Goal: Task Accomplishment & Management: Complete application form

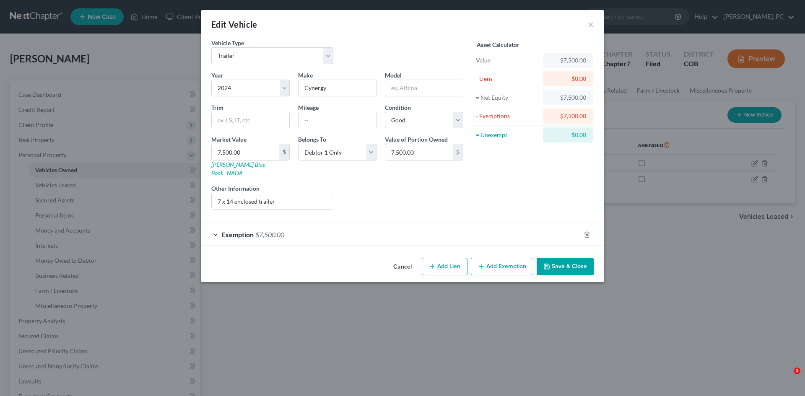
select select "2"
select select "0"
click at [560, 259] on button "Save & Close" at bounding box center [565, 267] width 57 height 18
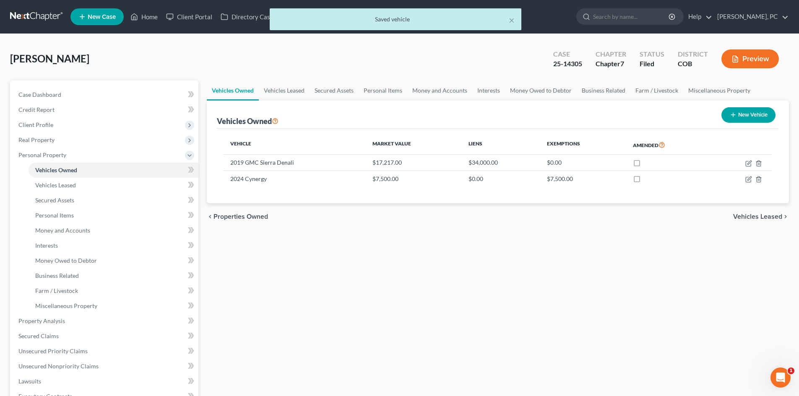
click at [151, 16] on div "× Saved vehicle" at bounding box center [395, 21] width 799 height 26
click at [511, 17] on button "×" at bounding box center [512, 20] width 6 height 10
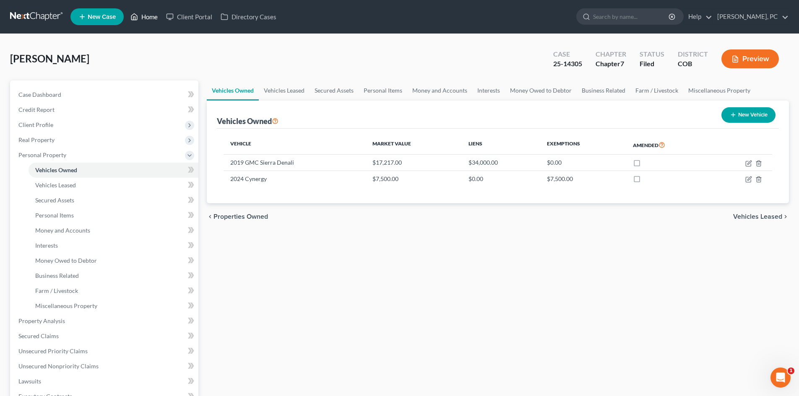
click at [151, 17] on link "Home" at bounding box center [144, 16] width 36 height 15
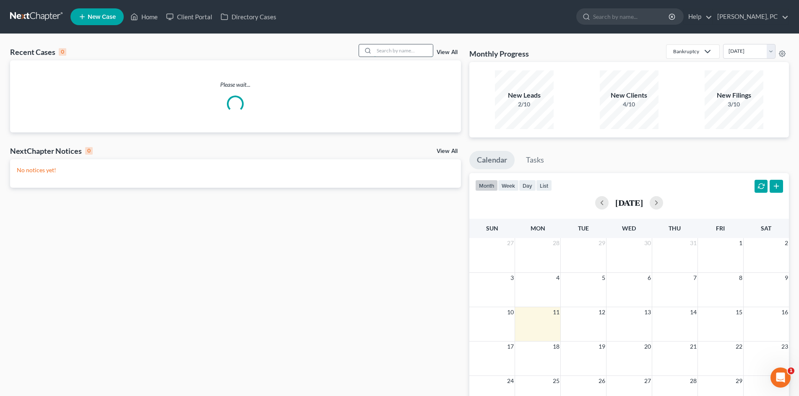
click at [384, 53] on input "search" at bounding box center [403, 50] width 59 height 12
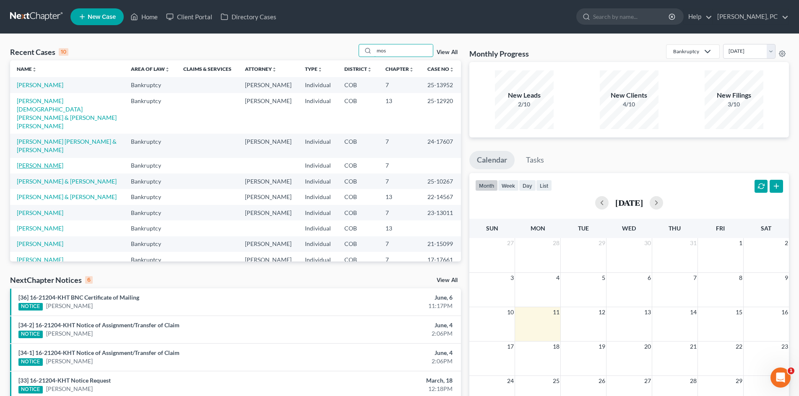
type input "mos"
click at [42, 162] on link "[PERSON_NAME]" at bounding box center [40, 165] width 47 height 7
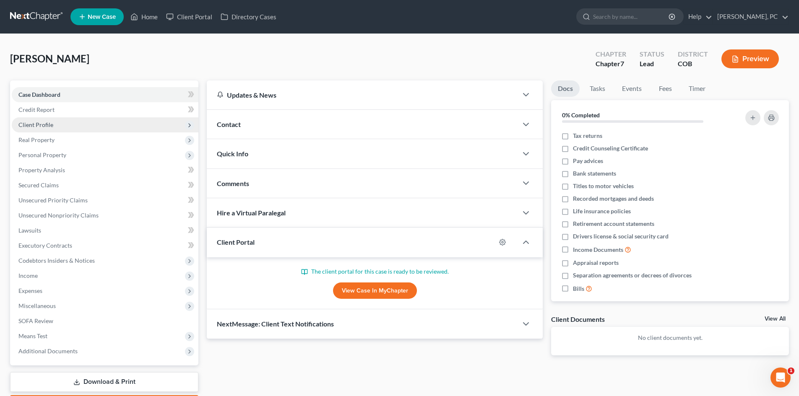
click at [45, 121] on span "Client Profile" at bounding box center [35, 124] width 35 height 7
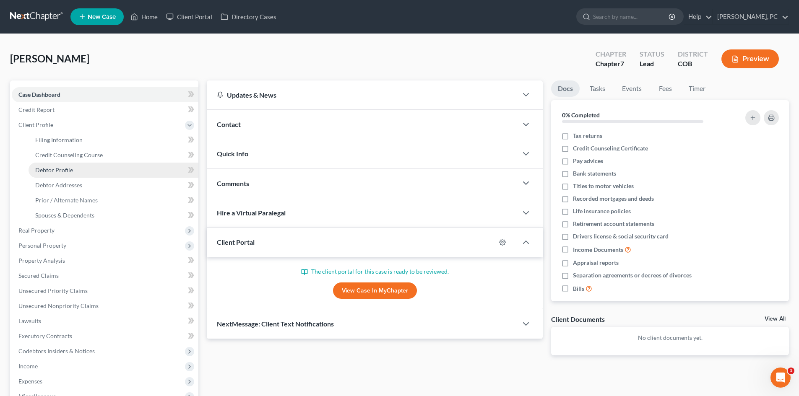
click at [57, 167] on span "Debtor Profile" at bounding box center [54, 169] width 38 height 7
select select "0"
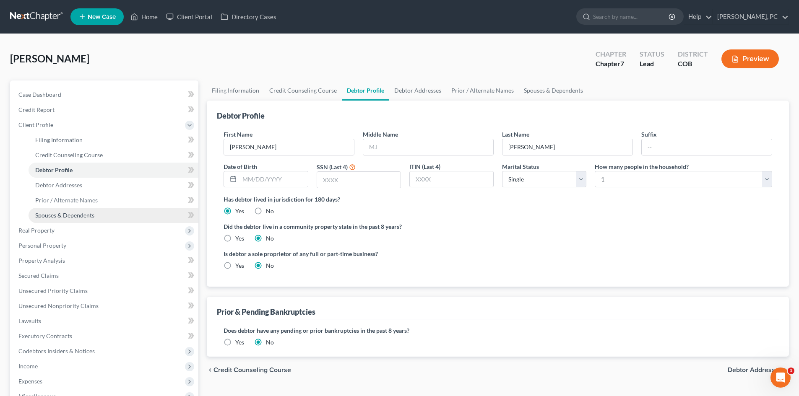
click at [70, 213] on span "Spouses & Dependents" at bounding box center [64, 215] width 59 height 7
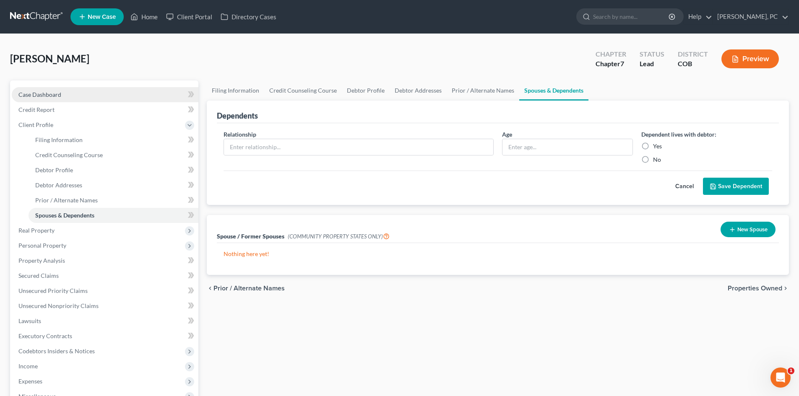
click at [41, 95] on span "Case Dashboard" at bounding box center [39, 94] width 43 height 7
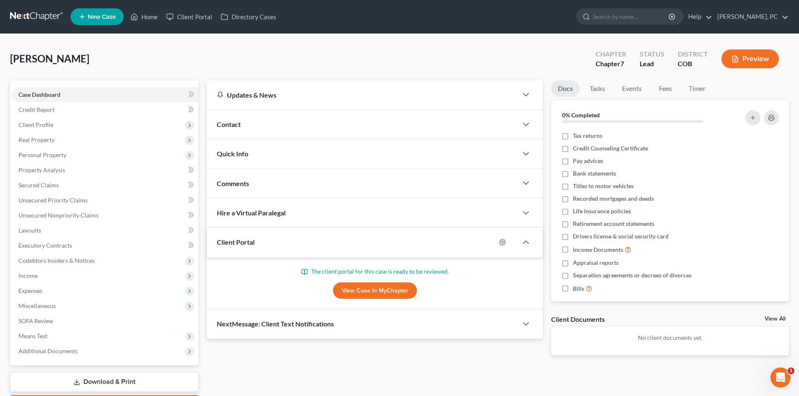
click at [353, 284] on link "View Case in MyChapter" at bounding box center [375, 291] width 84 height 17
click at [147, 17] on link "Home" at bounding box center [144, 16] width 36 height 15
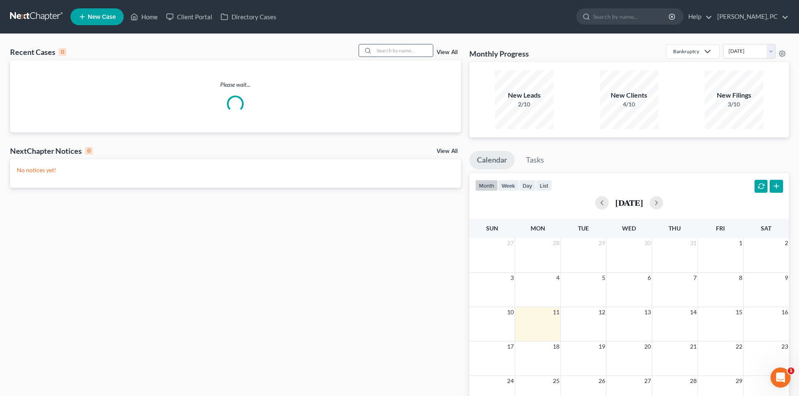
click at [411, 52] on input "search" at bounding box center [403, 50] width 59 height 12
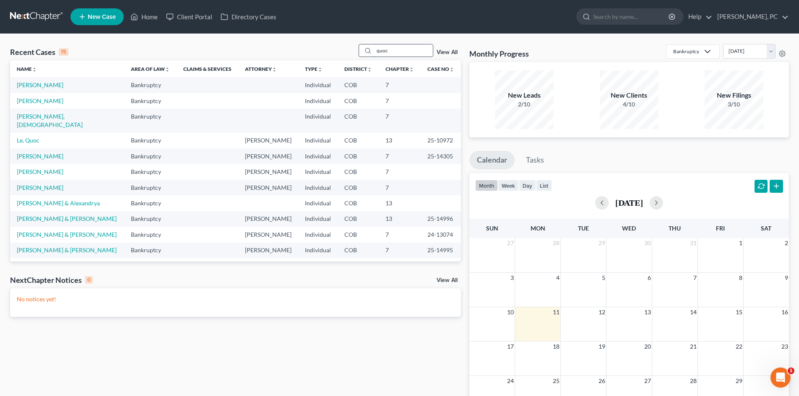
type input "quoc"
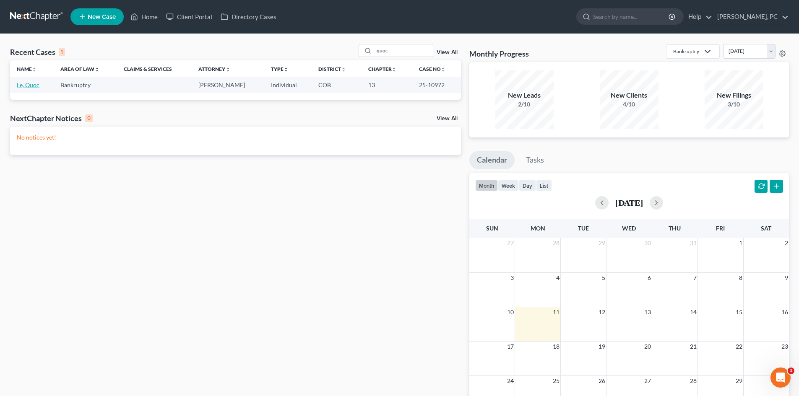
click at [34, 86] on link "Le, Quoc" at bounding box center [28, 84] width 23 height 7
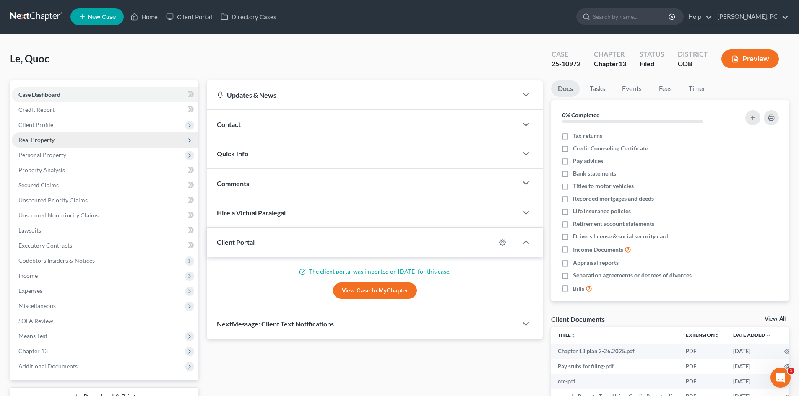
click at [45, 141] on span "Real Property" at bounding box center [36, 139] width 36 height 7
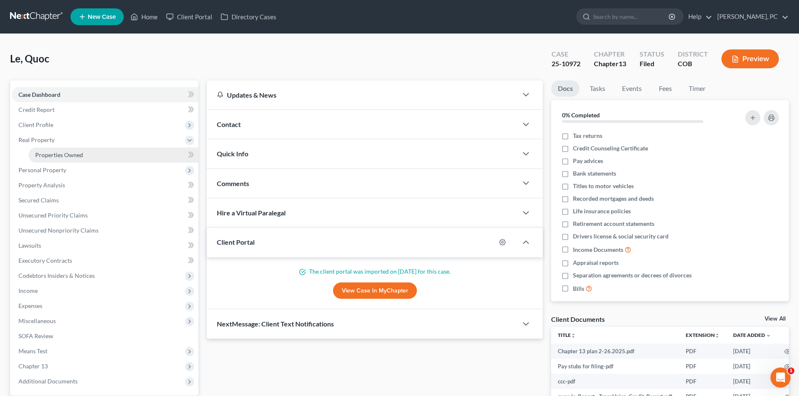
click at [71, 156] on span "Properties Owned" at bounding box center [59, 154] width 48 height 7
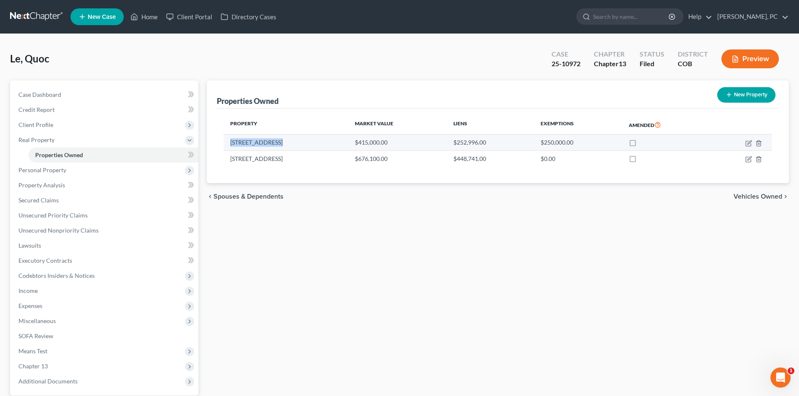
drag, startPoint x: 229, startPoint y: 144, endPoint x: 273, endPoint y: 147, distance: 44.6
click at [273, 147] on td "[STREET_ADDRESS]" at bounding box center [286, 143] width 125 height 16
click at [152, 17] on link "Home" at bounding box center [144, 16] width 36 height 15
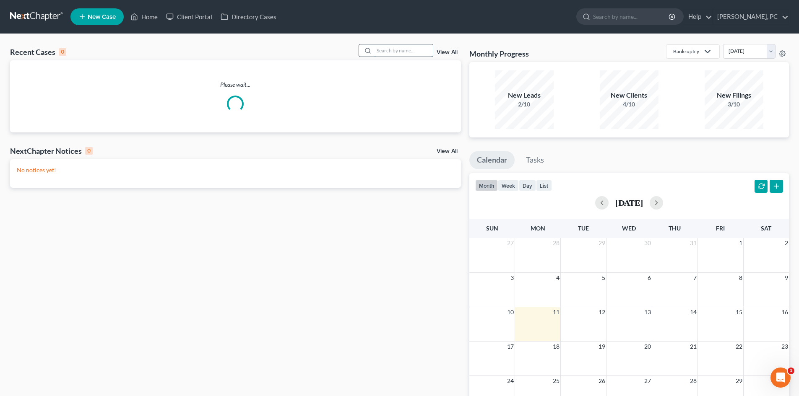
click at [395, 48] on input "search" at bounding box center [403, 50] width 59 height 12
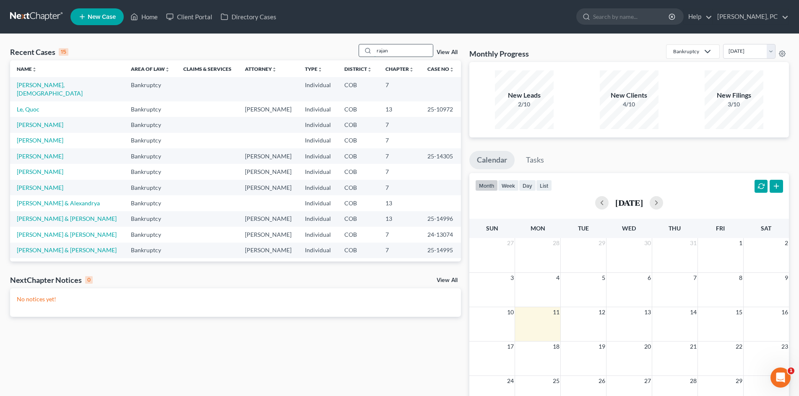
type input "rajan"
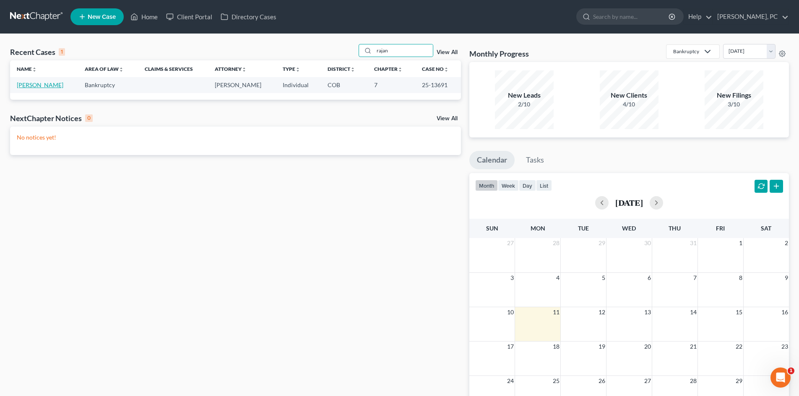
click at [44, 84] on link "[PERSON_NAME]" at bounding box center [40, 84] width 47 height 7
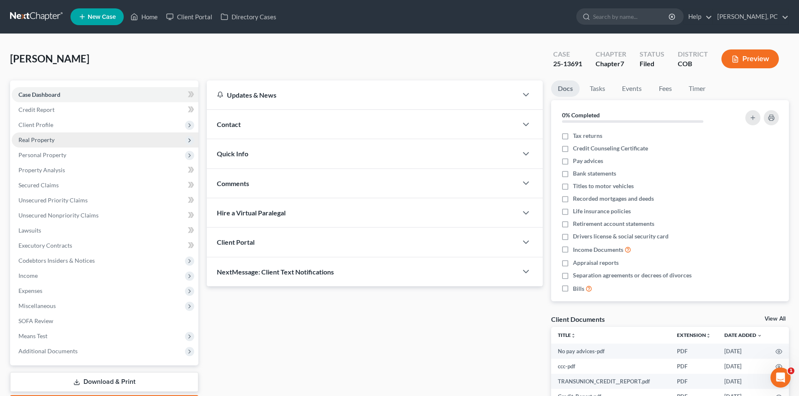
click at [38, 138] on span "Real Property" at bounding box center [36, 139] width 36 height 7
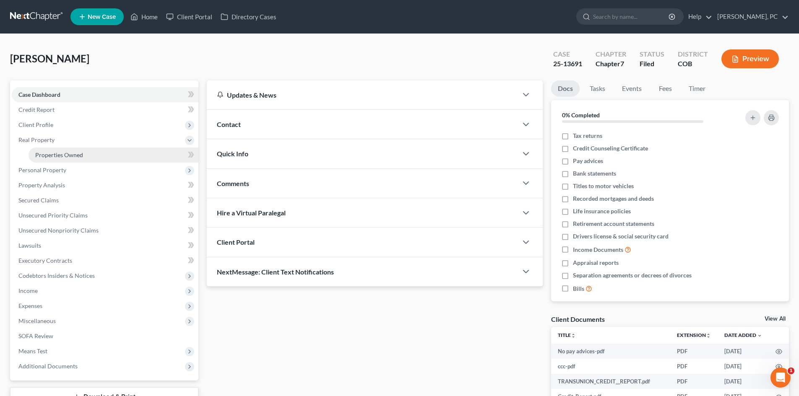
click at [54, 155] on span "Properties Owned" at bounding box center [59, 154] width 48 height 7
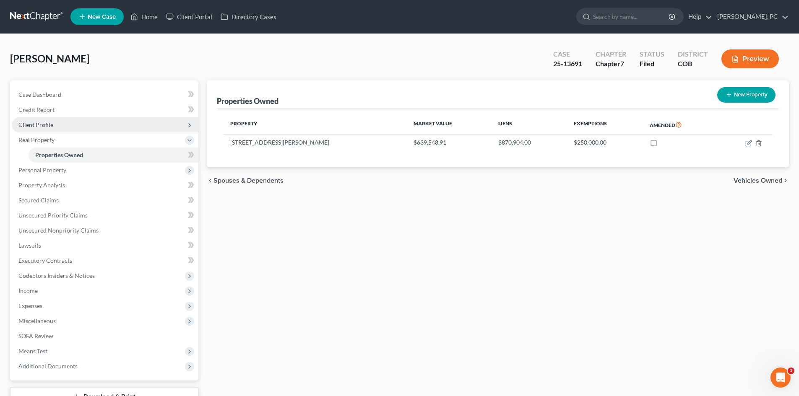
click at [23, 125] on span "Client Profile" at bounding box center [35, 124] width 35 height 7
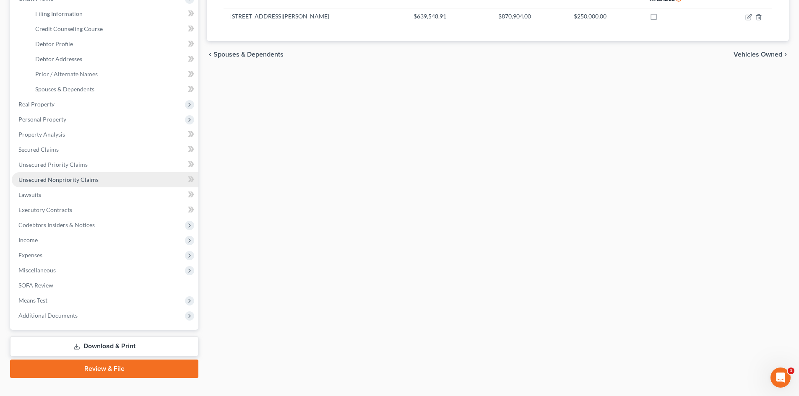
scroll to position [140, 0]
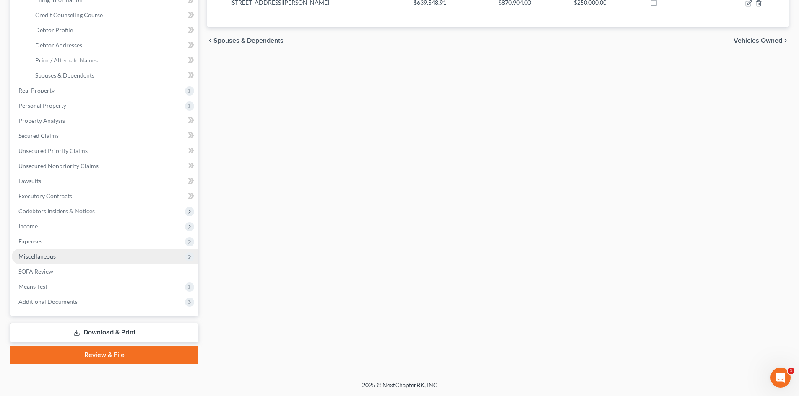
click at [47, 256] on span "Miscellaneous" at bounding box center [36, 256] width 37 height 7
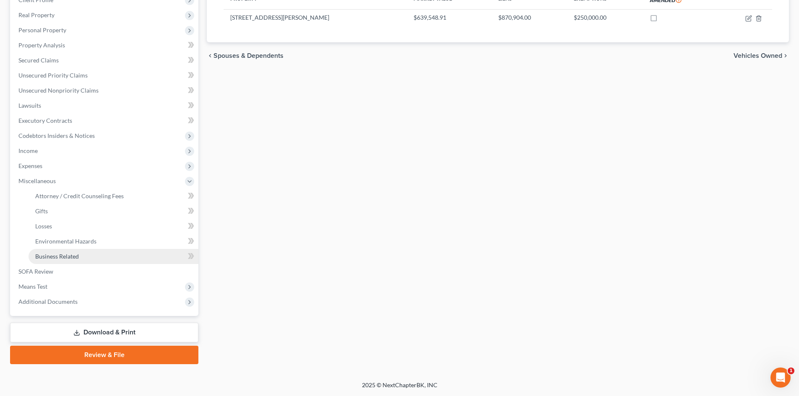
click at [58, 254] on span "Business Related" at bounding box center [57, 256] width 44 height 7
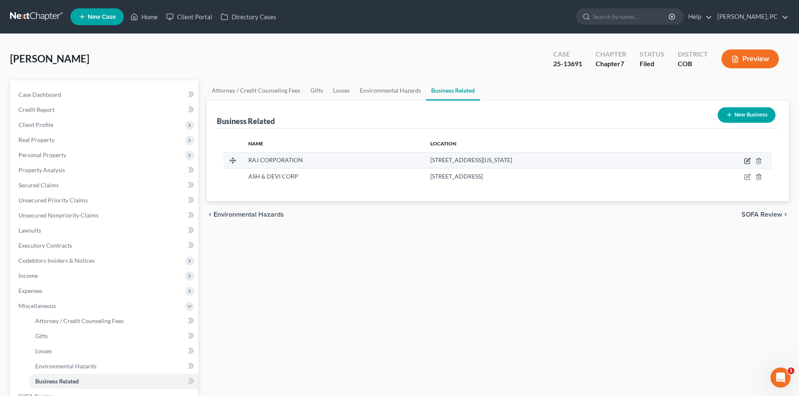
click at [748, 161] on icon "button" at bounding box center [747, 161] width 7 height 7
select select "officer"
select select "5"
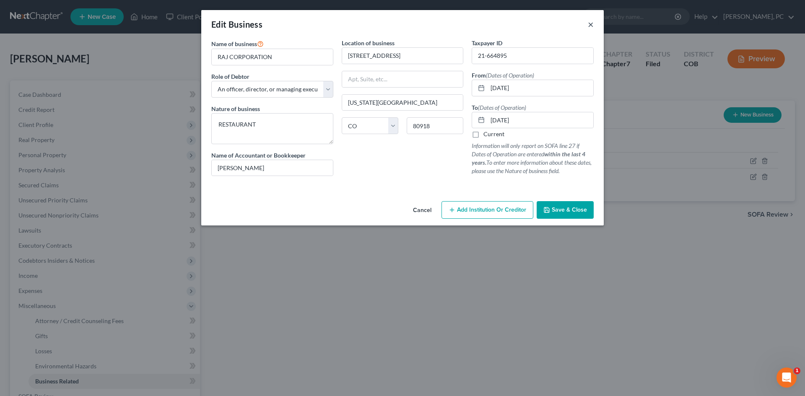
click at [591, 23] on button "×" at bounding box center [591, 24] width 6 height 10
